Goal: Navigation & Orientation: Find specific page/section

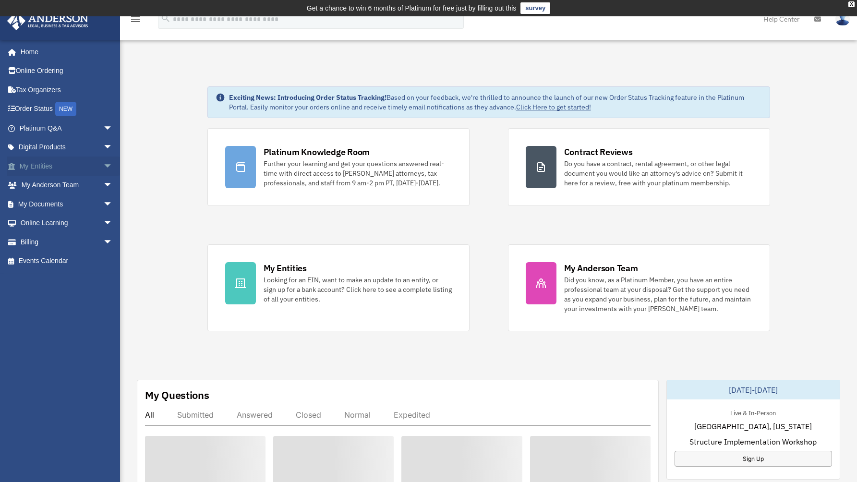
click at [60, 166] on link "My Entities arrow_drop_down" at bounding box center [67, 166] width 121 height 19
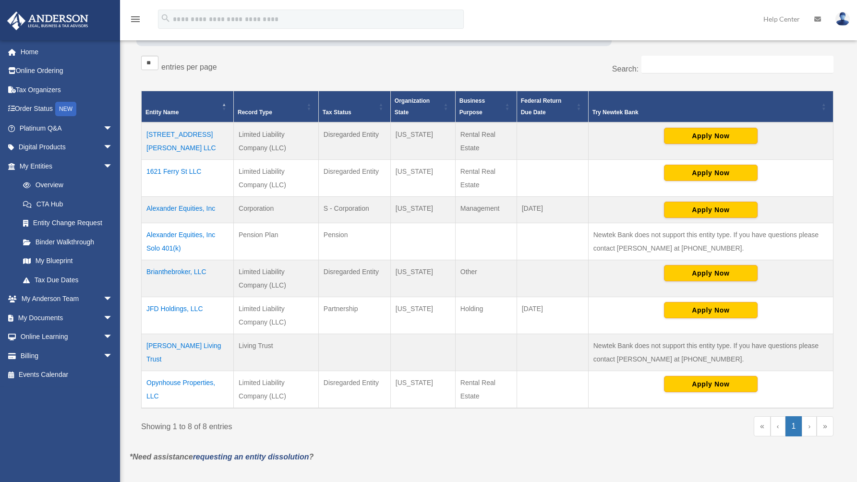
scroll to position [180, 0]
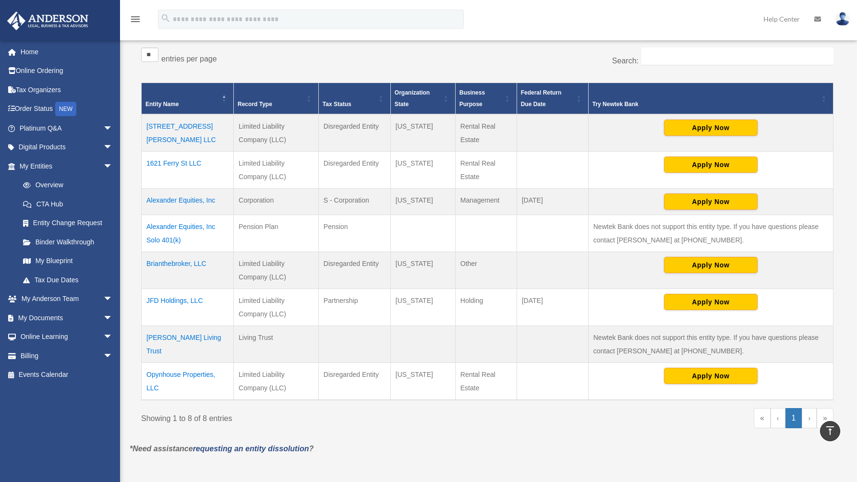
click at [205, 375] on td "Opynhouse Properties, LLC" at bounding box center [188, 381] width 92 height 37
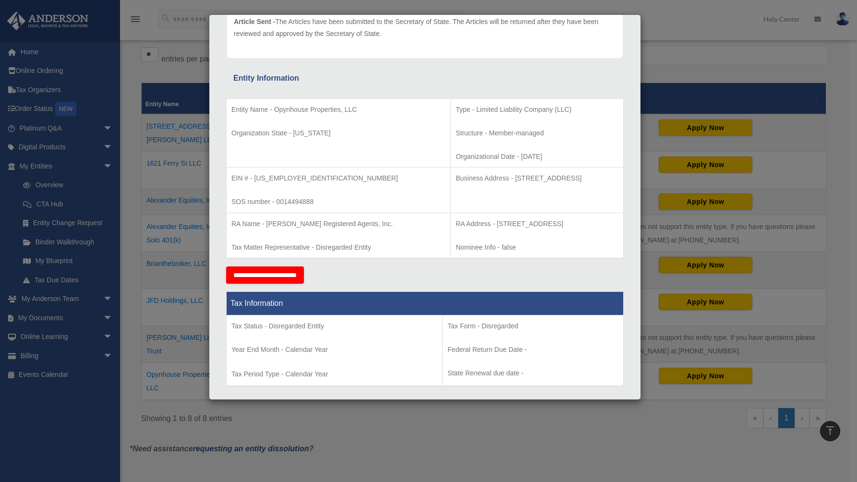
scroll to position [147, 0]
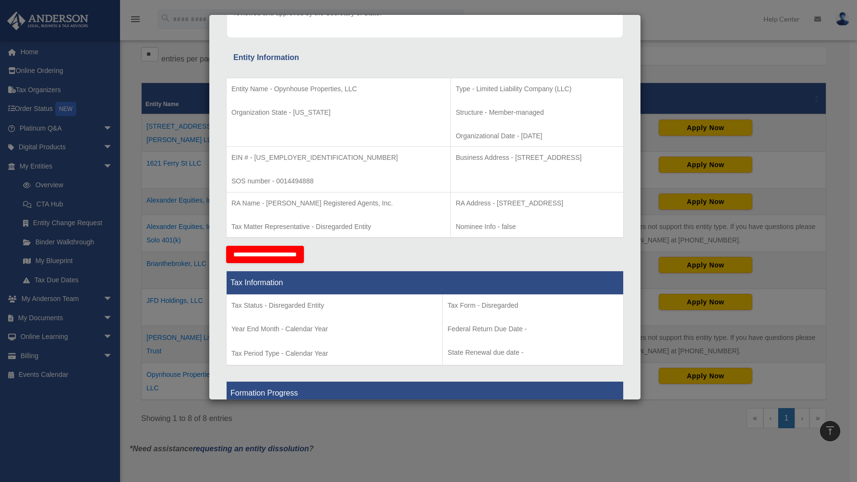
click at [170, 296] on div "Details × Articles Sent Organizational Date" at bounding box center [428, 241] width 857 height 482
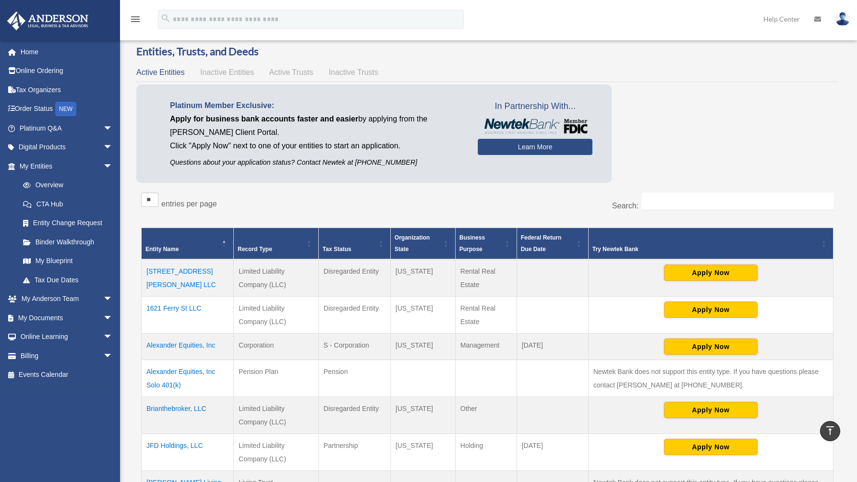
scroll to position [0, 0]
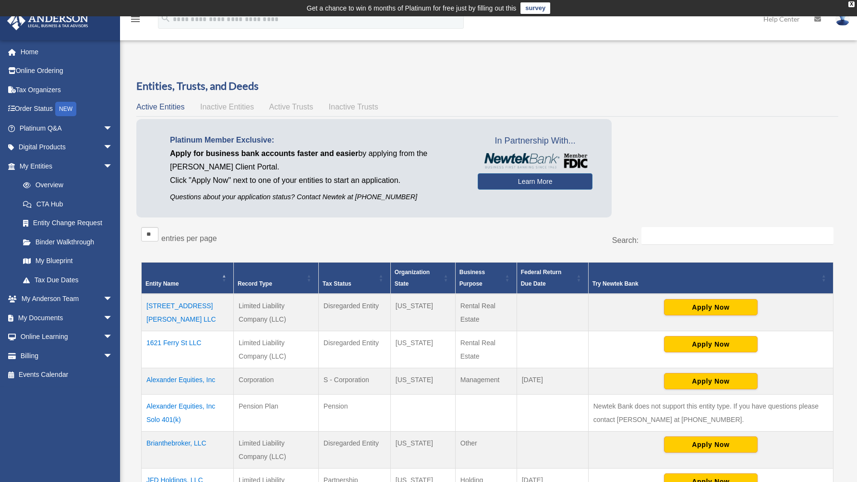
click at [302, 105] on span "Active Trusts" at bounding box center [291, 107] width 44 height 8
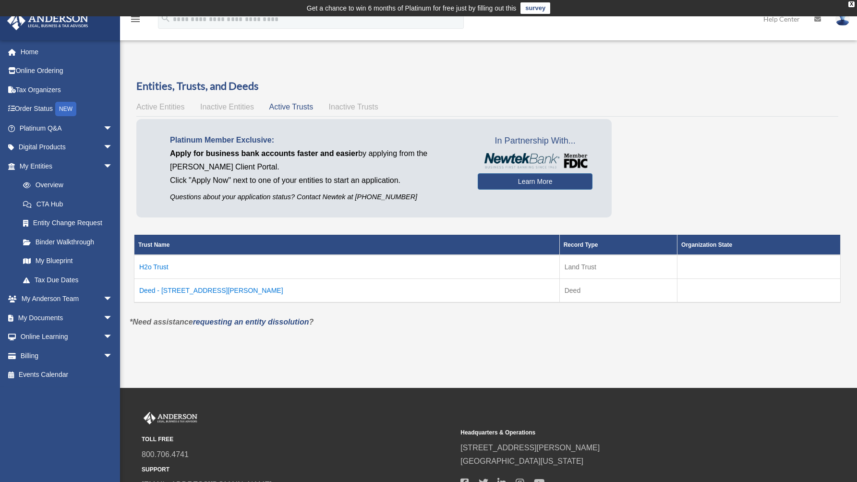
click at [162, 270] on td "H2o Trust" at bounding box center [346, 267] width 425 height 24
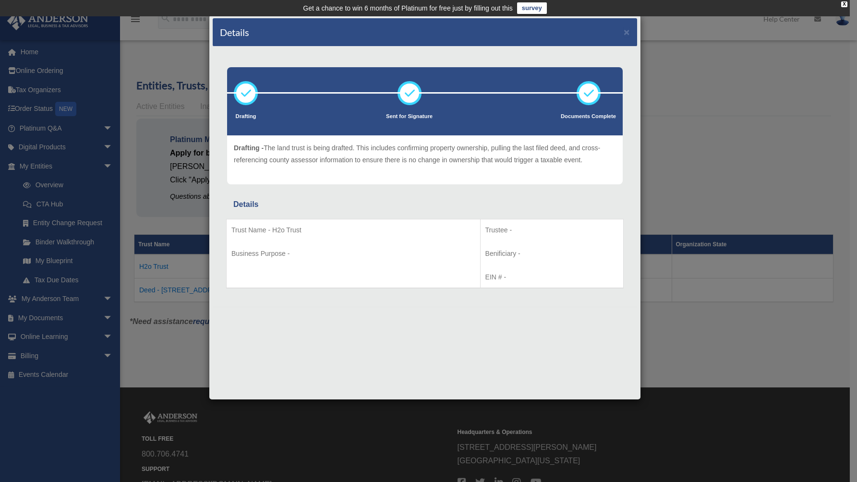
click at [166, 314] on div "Details × Drafting Sent for Signature" at bounding box center [428, 241] width 857 height 482
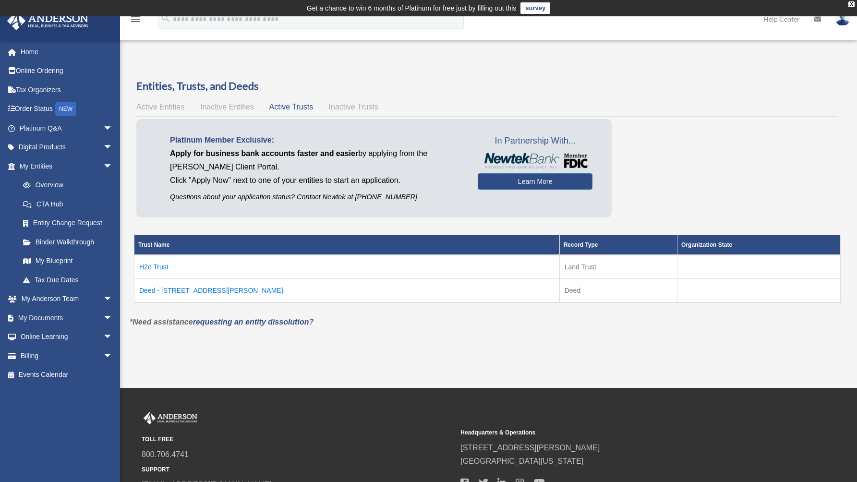
click at [163, 268] on td "H2o Trust" at bounding box center [346, 267] width 425 height 24
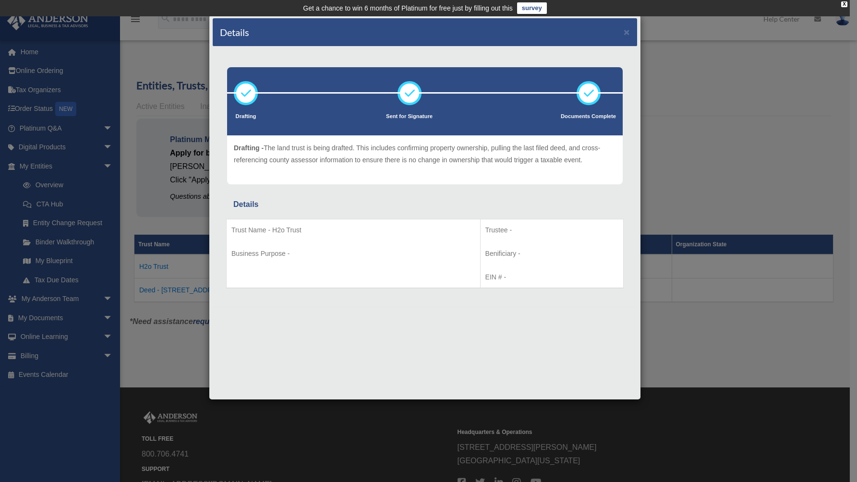
click at [167, 324] on div "Details × Drafting Sent for Signature" at bounding box center [428, 241] width 857 height 482
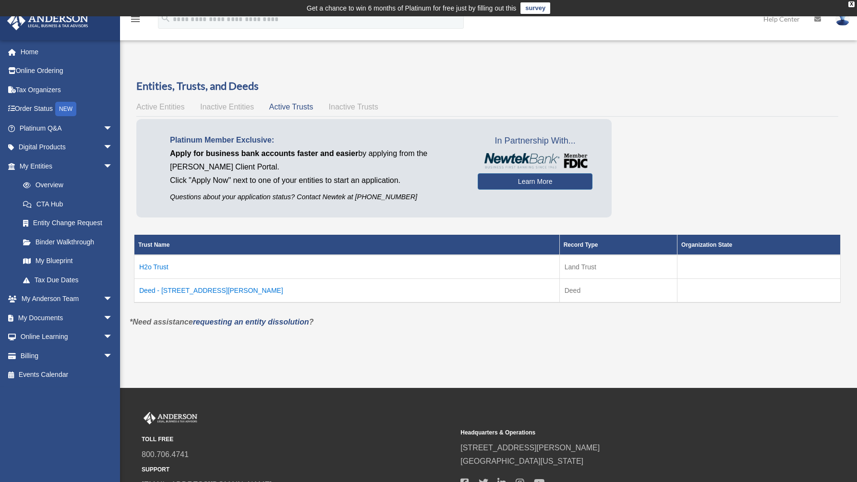
click at [169, 289] on td "Deed - 33667 Jasper Stone Drive" at bounding box center [346, 290] width 425 height 24
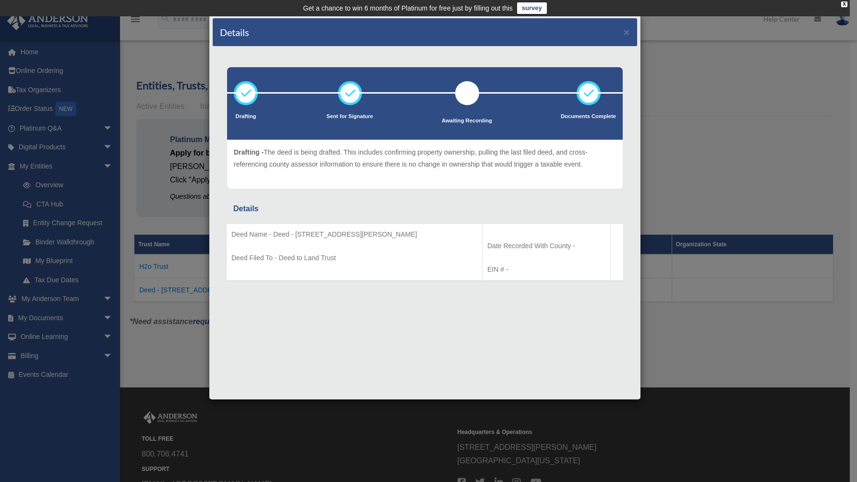
click at [173, 326] on div "Details × Drafting Sent for Signature" at bounding box center [428, 241] width 857 height 482
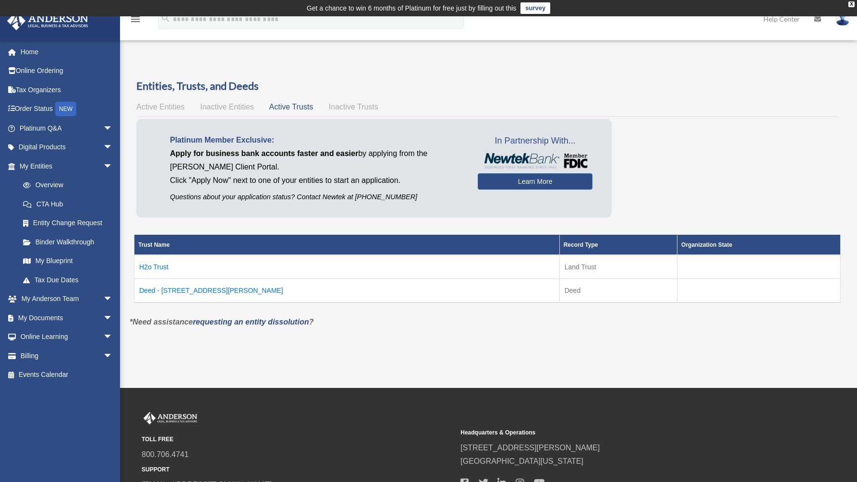
click at [167, 107] on span "Active Entities" at bounding box center [160, 107] width 48 height 8
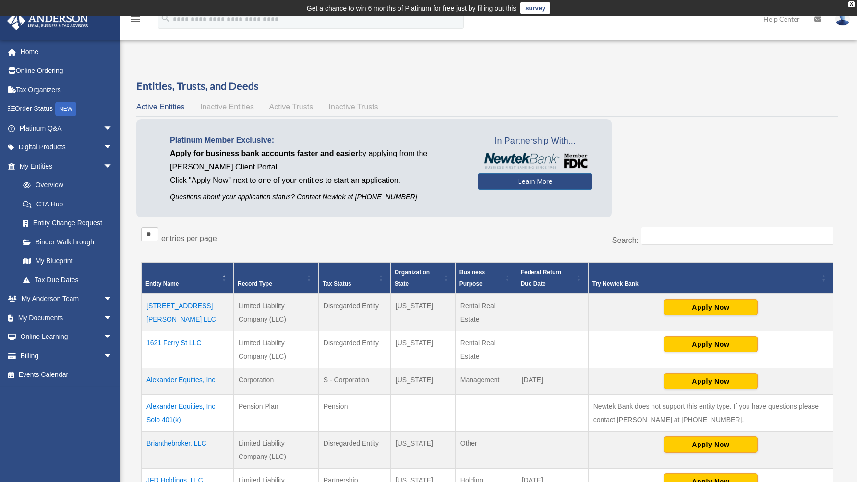
click at [236, 107] on span "Inactive Entities" at bounding box center [227, 107] width 54 height 8
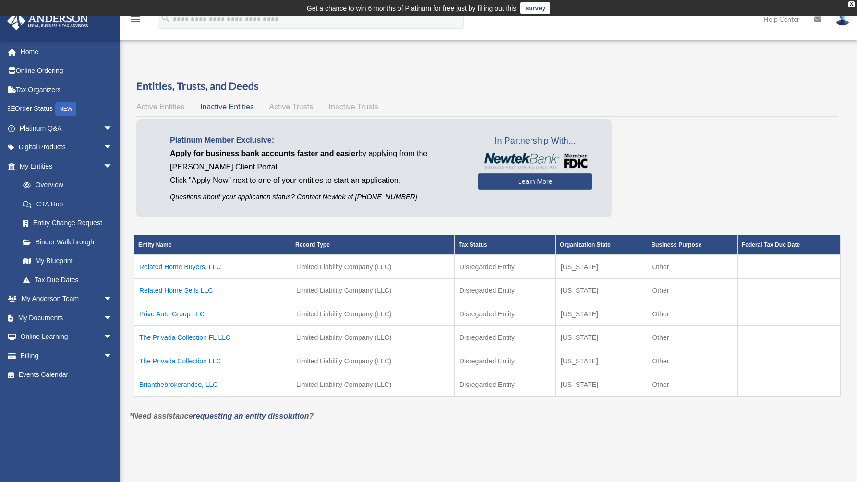
click at [172, 110] on span "Active Entities" at bounding box center [160, 107] width 48 height 8
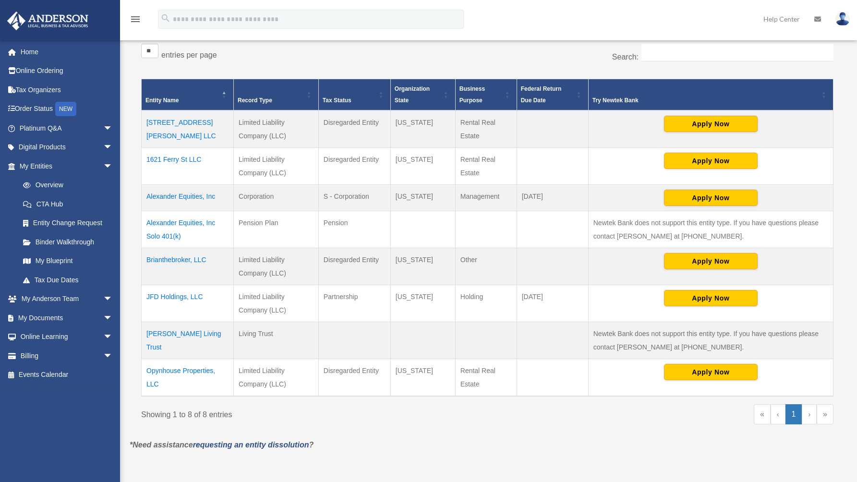
scroll to position [184, 0]
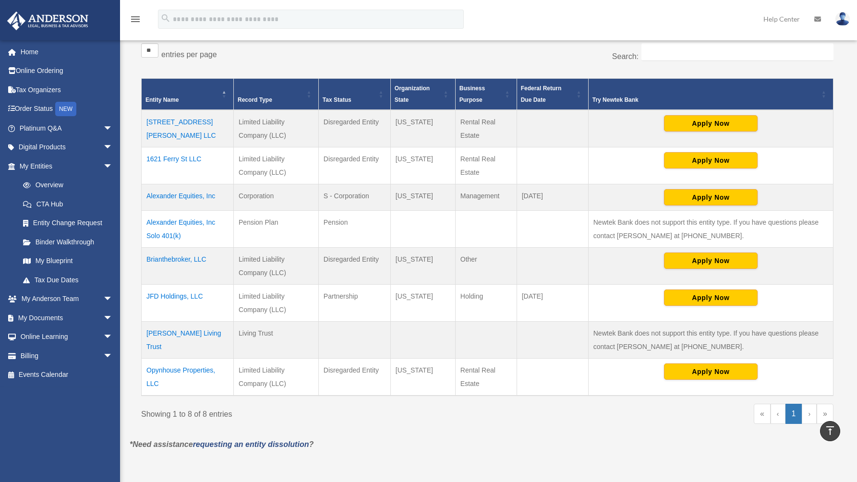
click at [188, 295] on td "JFD Holdings, LLC" at bounding box center [188, 303] width 92 height 37
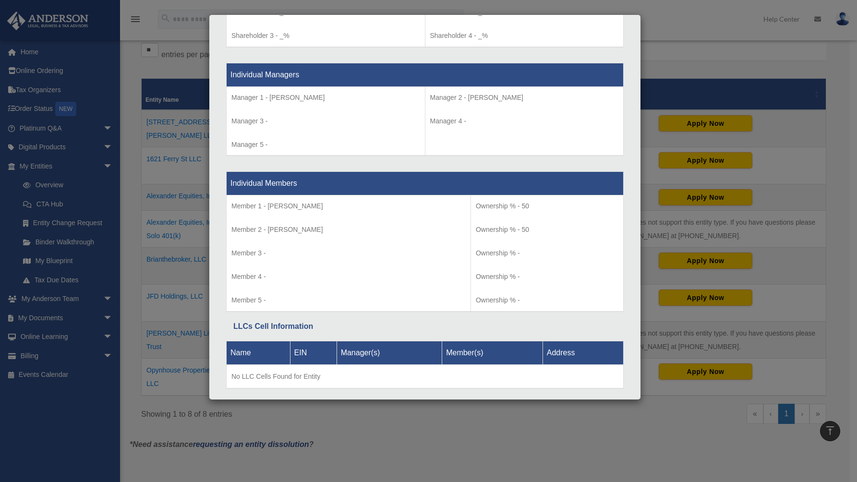
scroll to position [881, 0]
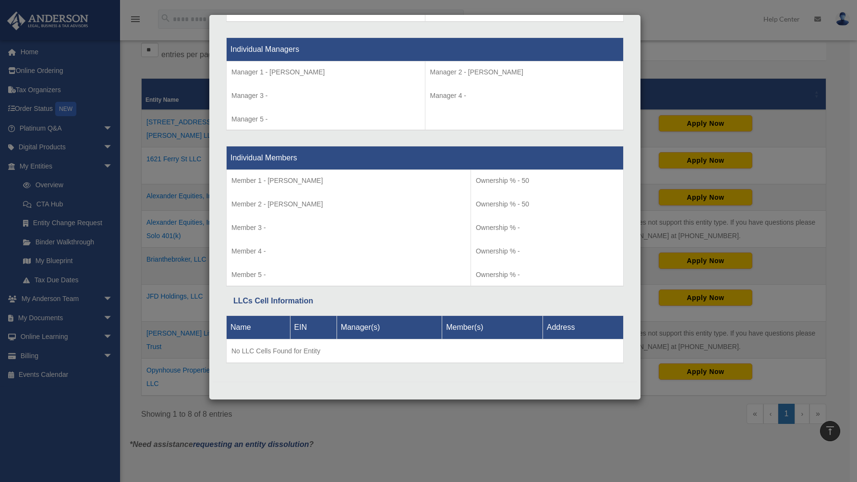
click at [432, 425] on div "Details × Articles Sent Organizational Date" at bounding box center [428, 241] width 857 height 482
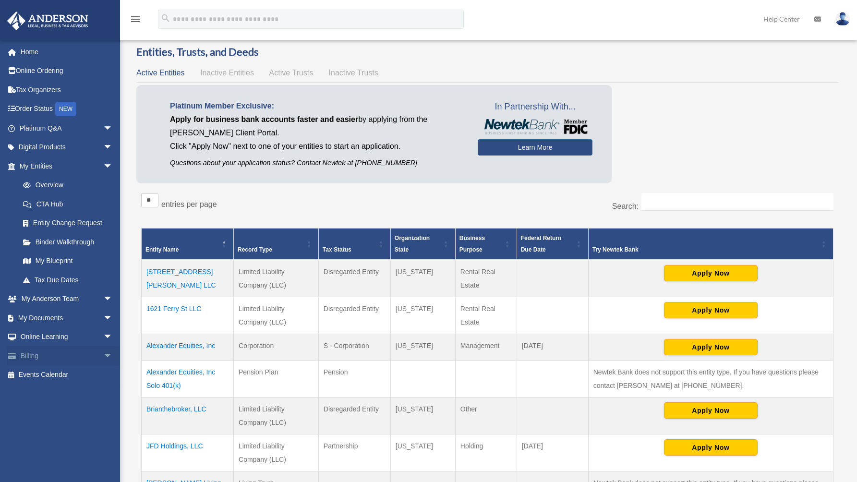
scroll to position [0, 0]
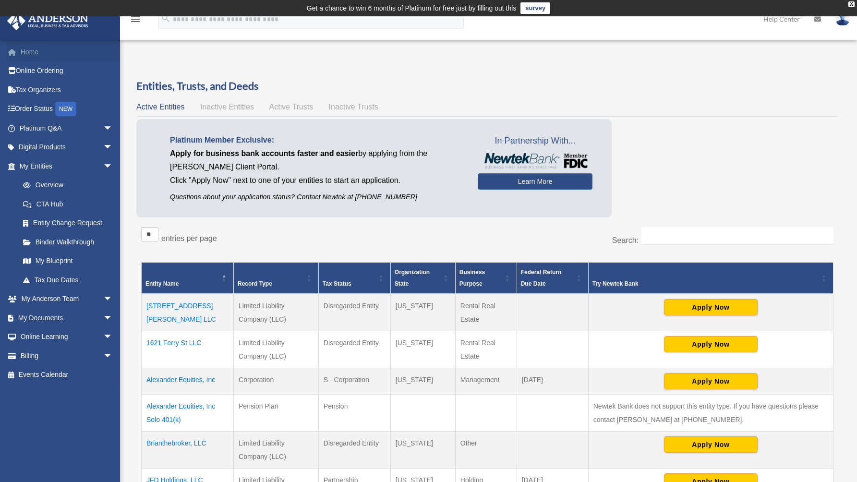
click at [45, 59] on link "Home" at bounding box center [67, 51] width 121 height 19
